Goal: Task Accomplishment & Management: Use online tool/utility

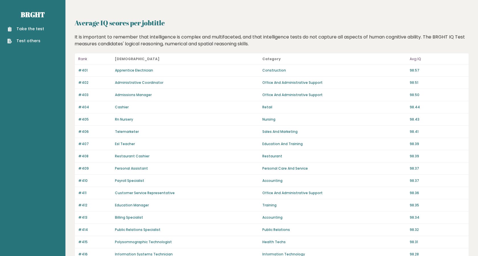
click at [24, 29] on link "Take the test" at bounding box center [25, 29] width 37 height 6
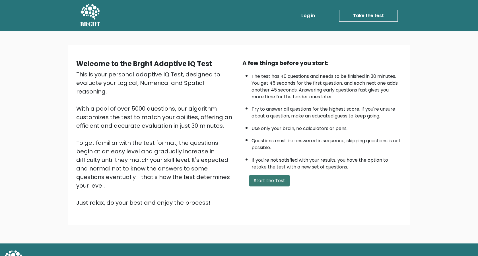
click at [262, 181] on button "Start the Test" at bounding box center [269, 180] width 40 height 11
